Goal: Information Seeking & Learning: Learn about a topic

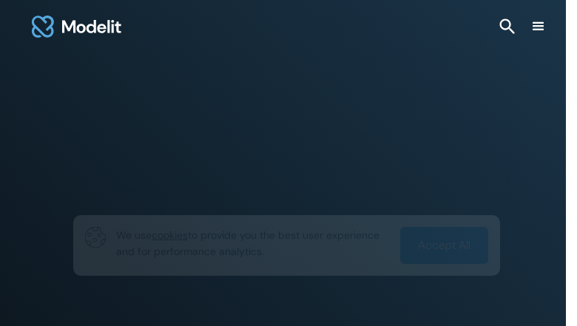
type input "**********"
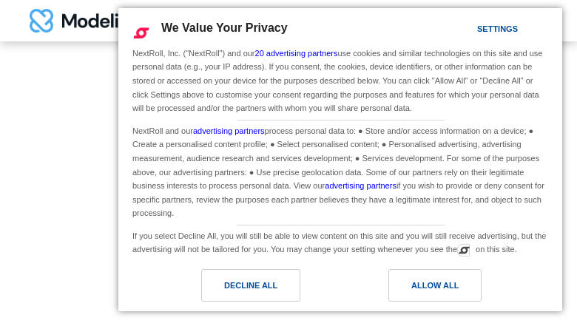
type input "**********"
